Goal: Navigation & Orientation: Find specific page/section

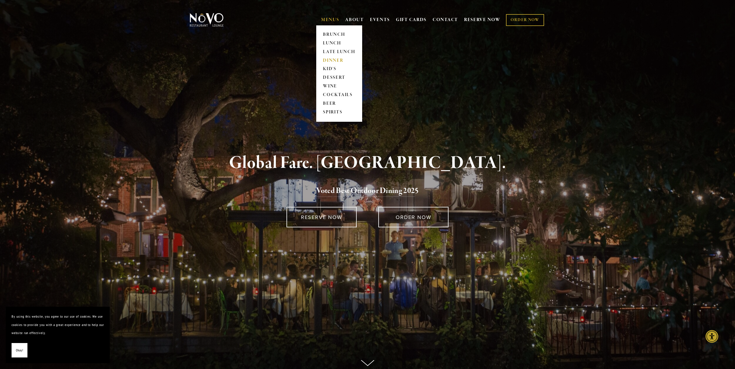
click at [332, 59] on link "DINNER" at bounding box center [339, 60] width 36 height 9
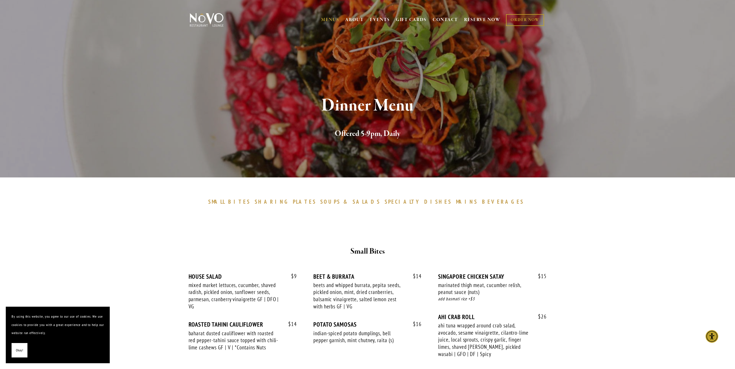
click at [205, 20] on img at bounding box center [207, 20] width 36 height 14
